Goal: Task Accomplishment & Management: Complete application form

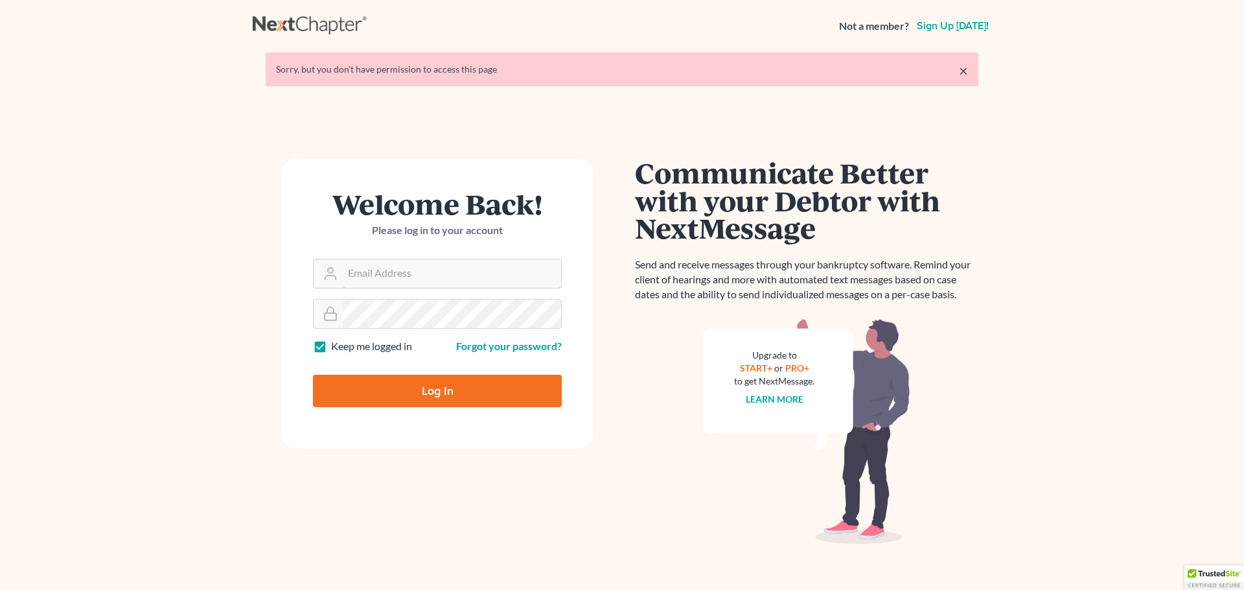
type input "jon@lakeohiolaw.com"
click at [472, 401] on input "Log In" at bounding box center [437, 391] width 249 height 32
type input "Thinking..."
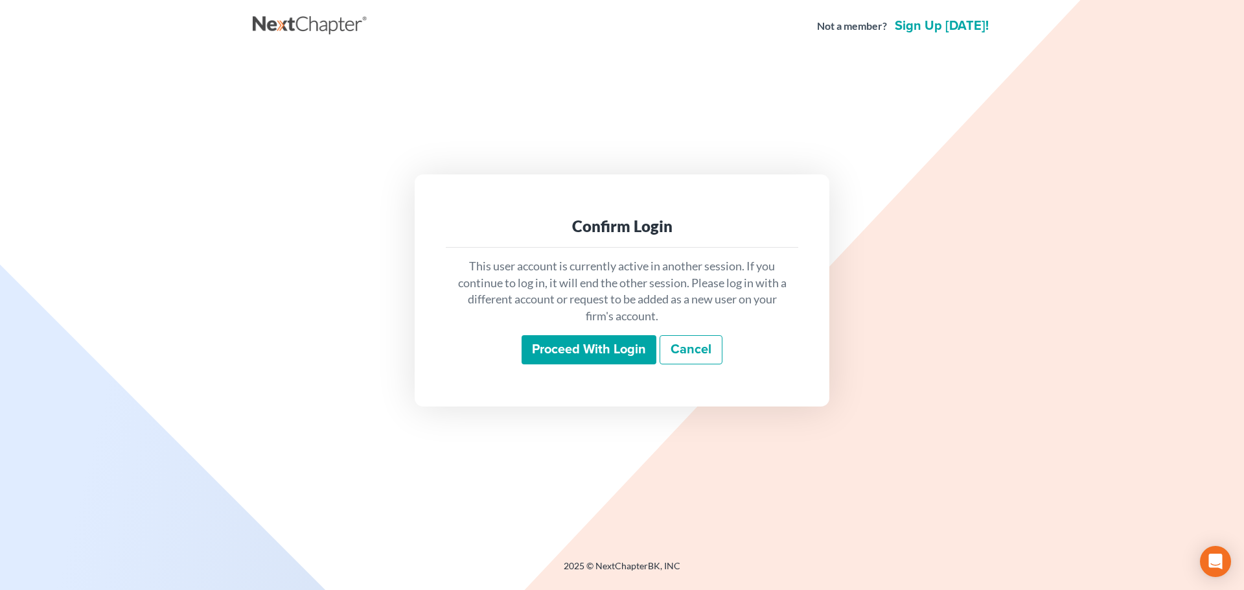
click at [620, 360] on input "Proceed with login" at bounding box center [589, 350] width 135 height 30
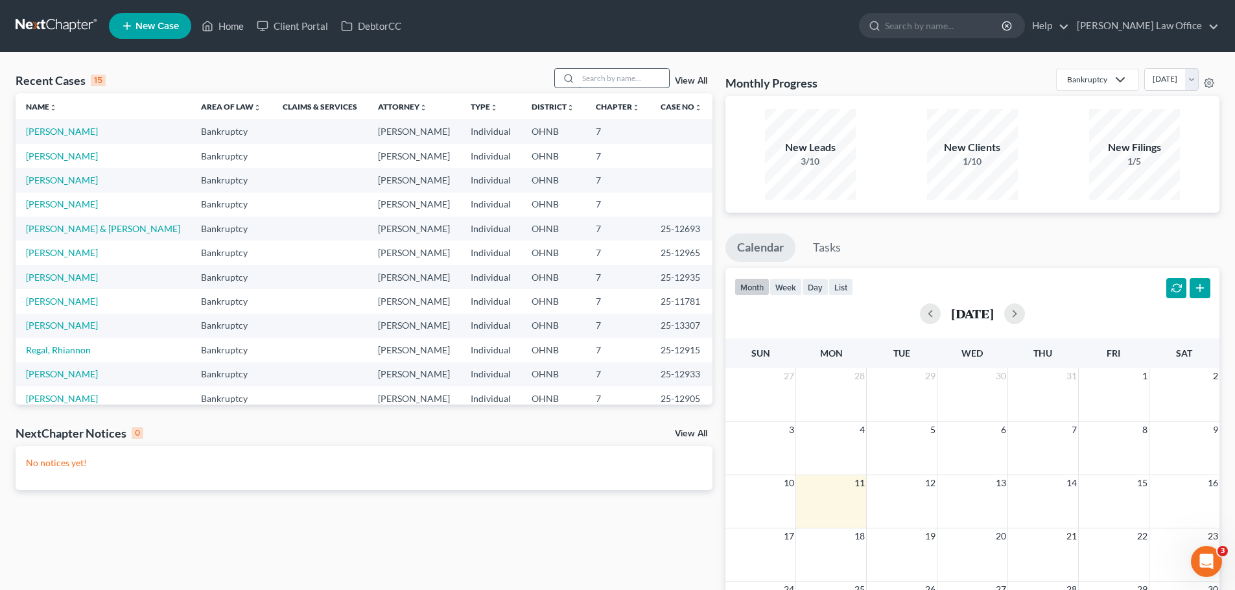
click at [612, 73] on input "search" at bounding box center [623, 78] width 91 height 19
type input "turner"
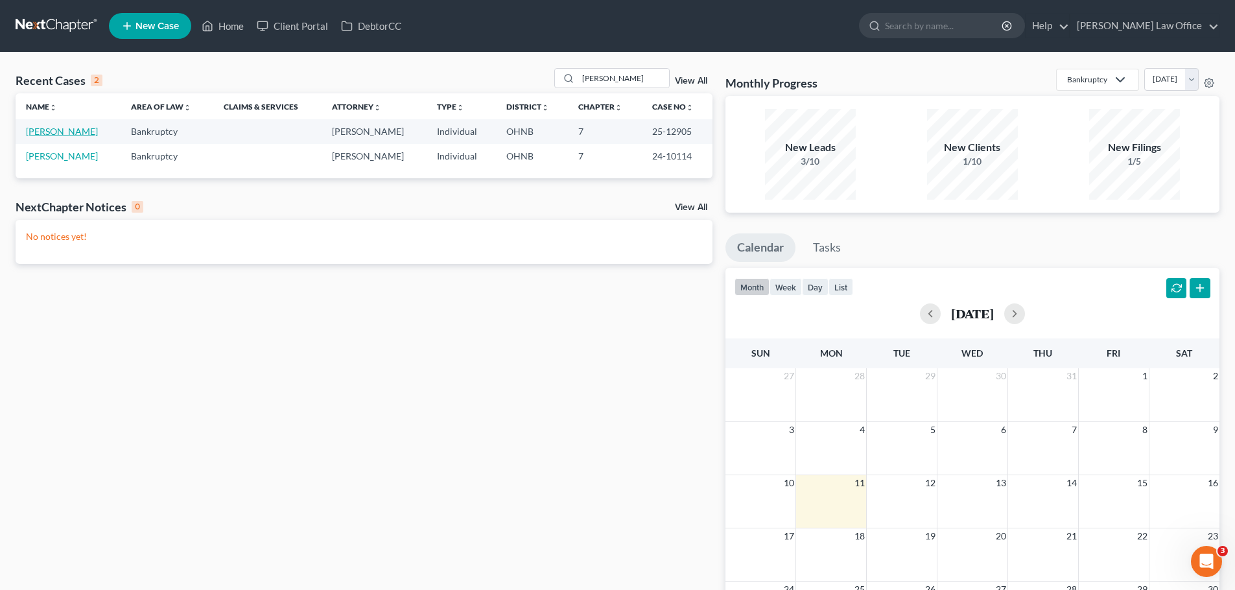
click at [57, 133] on link "Turner, Sean" at bounding box center [62, 131] width 72 height 11
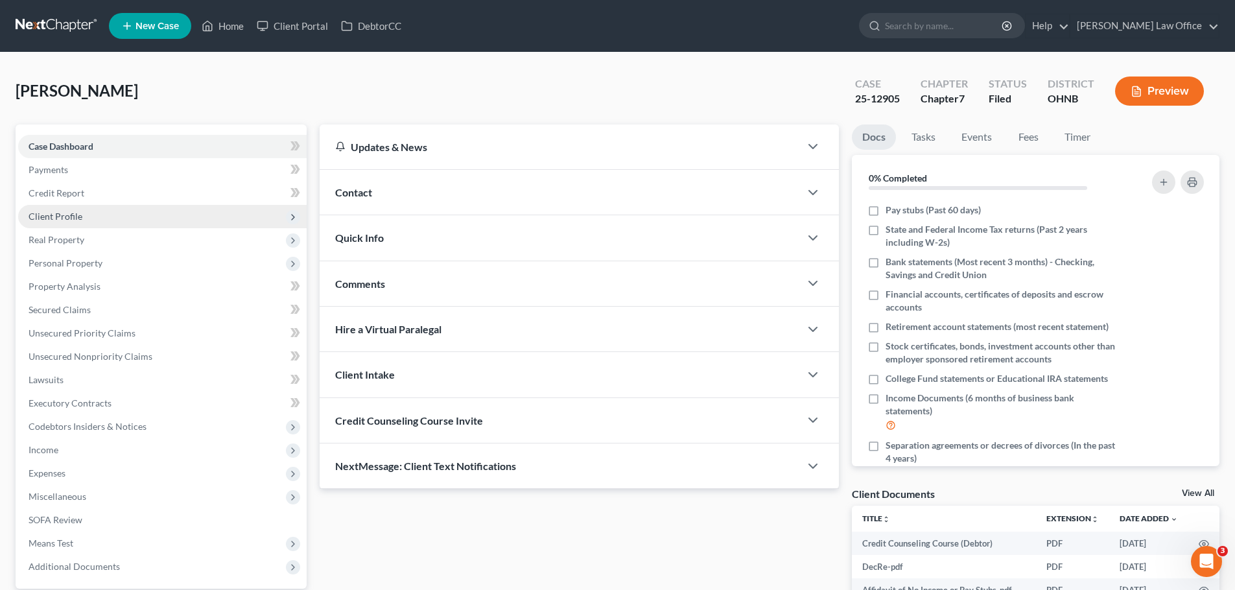
click at [61, 223] on span "Client Profile" at bounding box center [162, 216] width 288 height 23
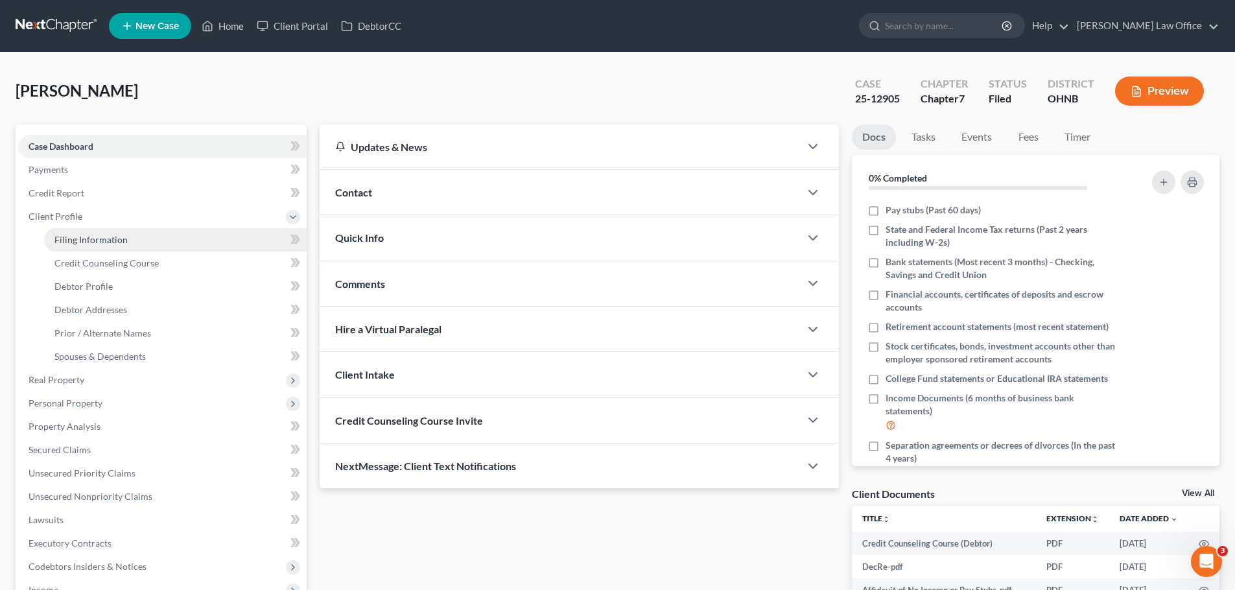
click at [92, 237] on span "Filing Information" at bounding box center [90, 239] width 73 height 11
select select "1"
select select "0"
select select "61"
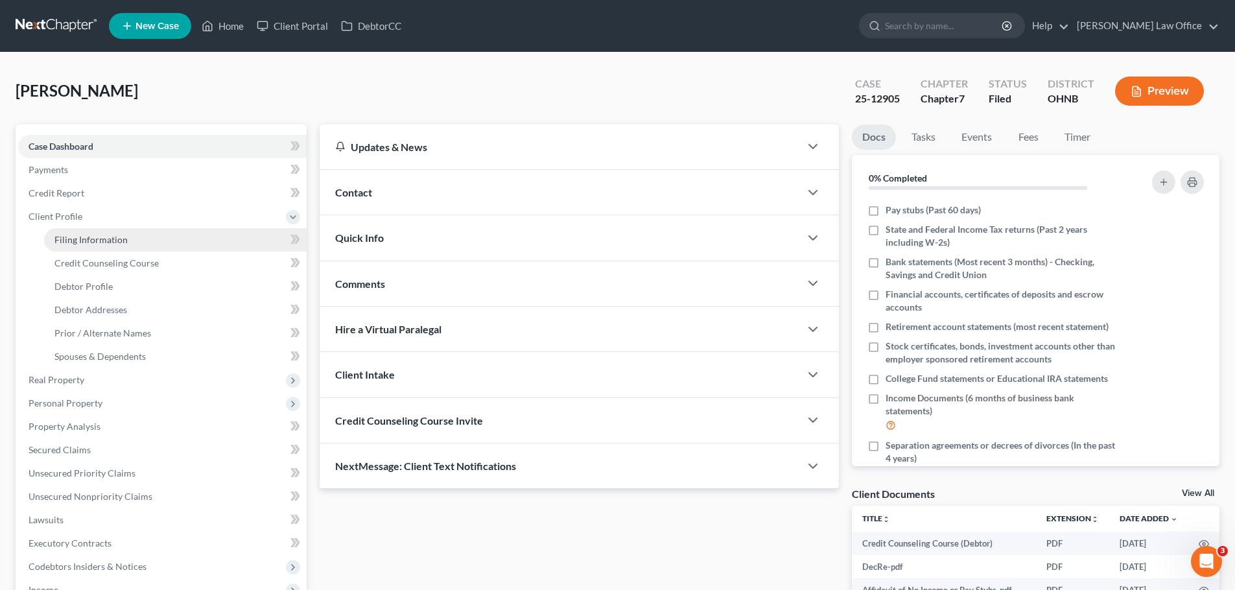
select select "0"
select select "36"
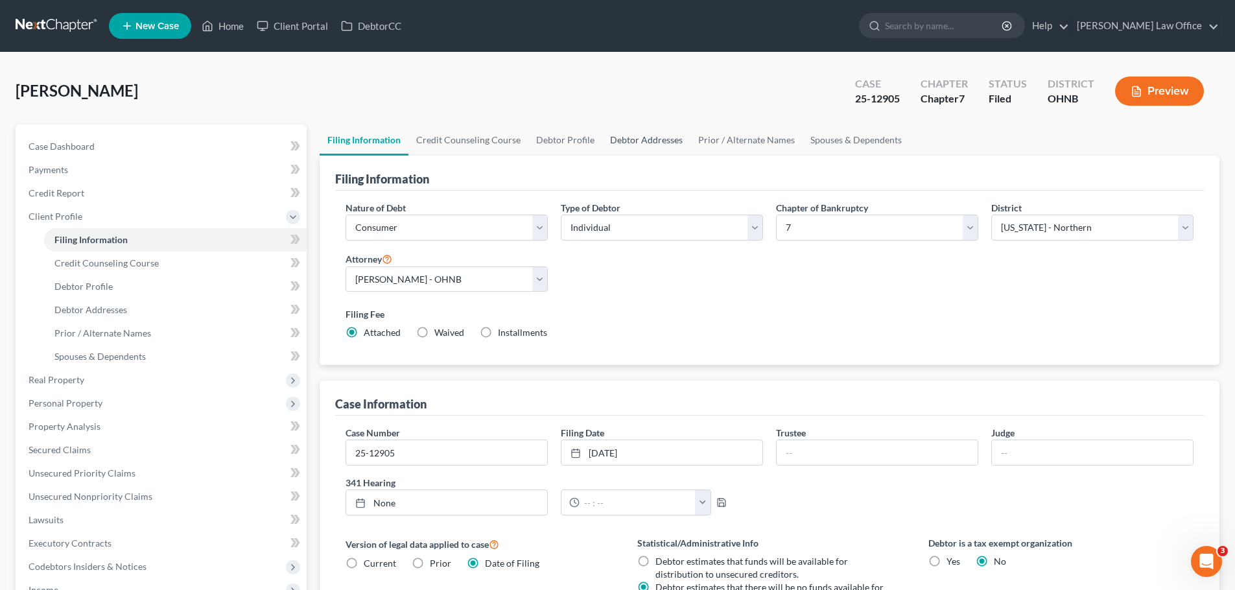
click at [680, 139] on link "Debtor Addresses" at bounding box center [646, 139] width 88 height 31
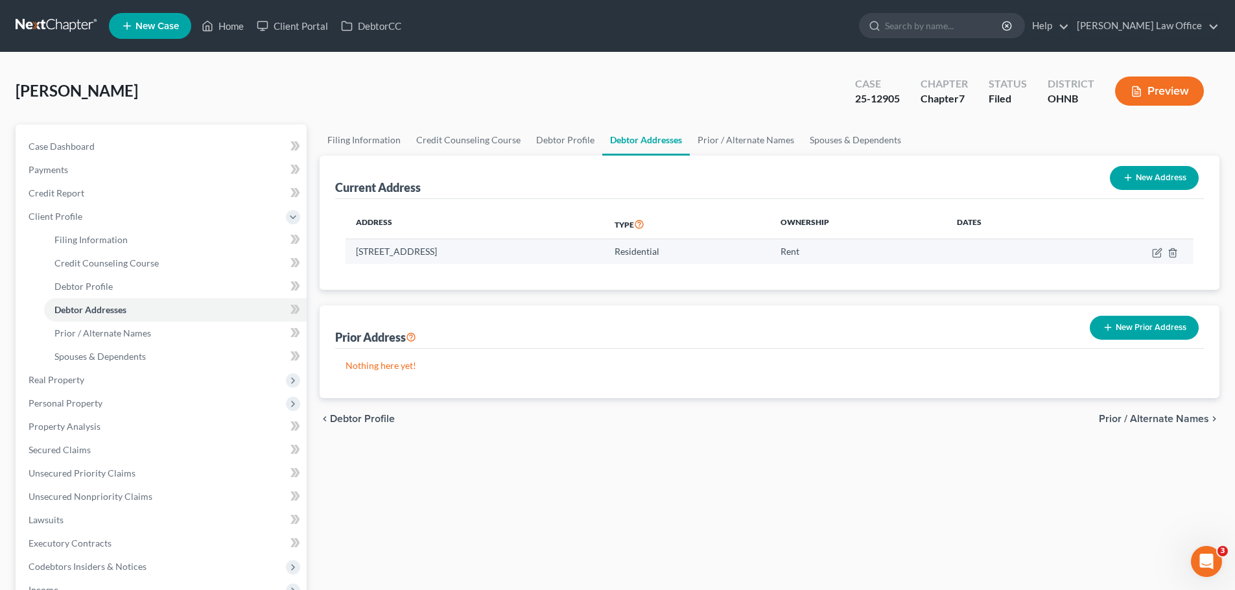
drag, startPoint x: 358, startPoint y: 253, endPoint x: 543, endPoint y: 257, distance: 185.4
click at [543, 257] on td "12508 Marne Avenue, Cleveland, OH 44111" at bounding box center [474, 251] width 259 height 25
copy td "12508 Marne Avenue, Cleveland, OH 44111"
